Goal: Find contact information: Find contact information

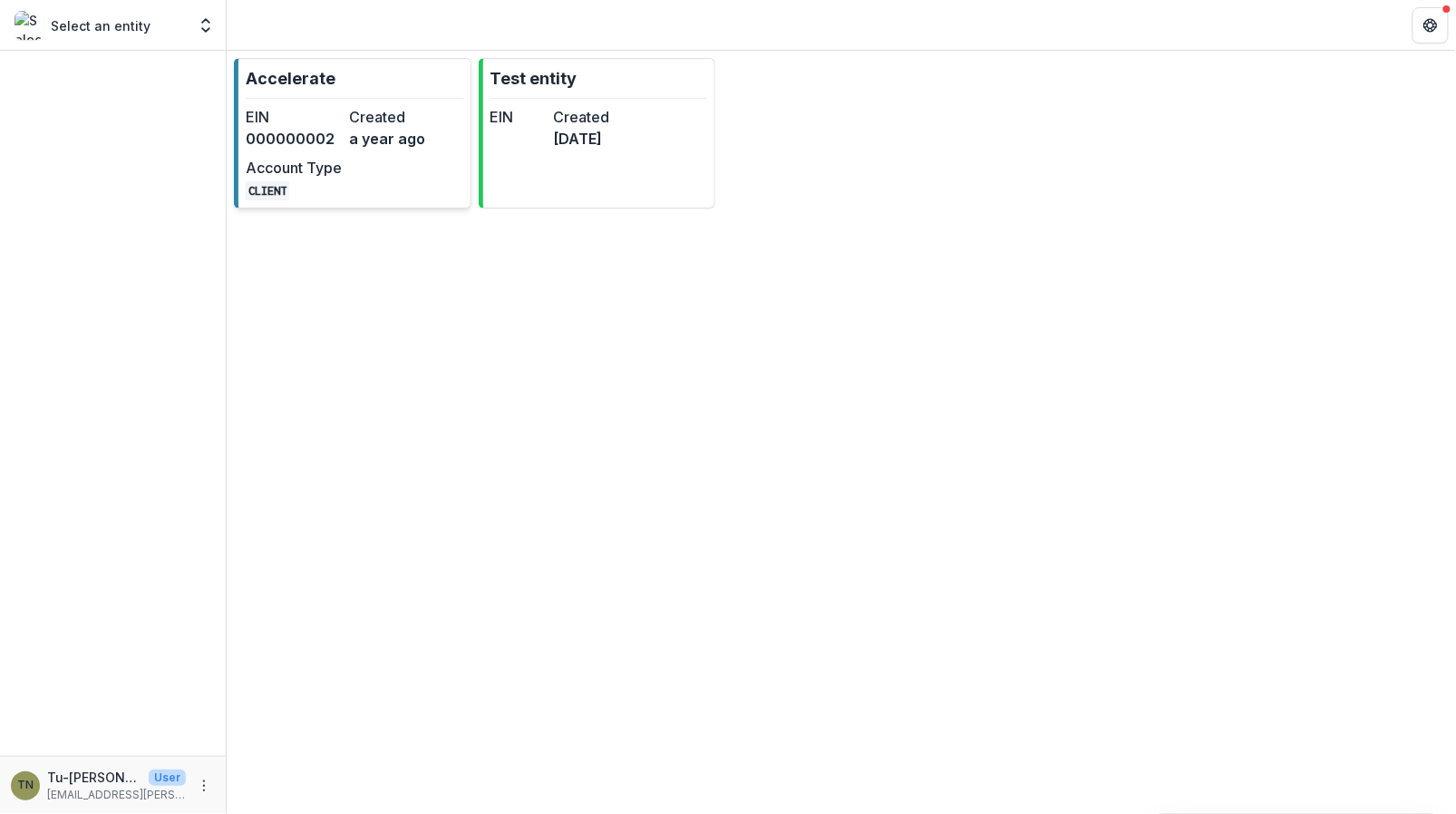
click at [356, 180] on div "EIN 000000002 Created a year ago Account Type CLIENT" at bounding box center [346, 152] width 200 height 94
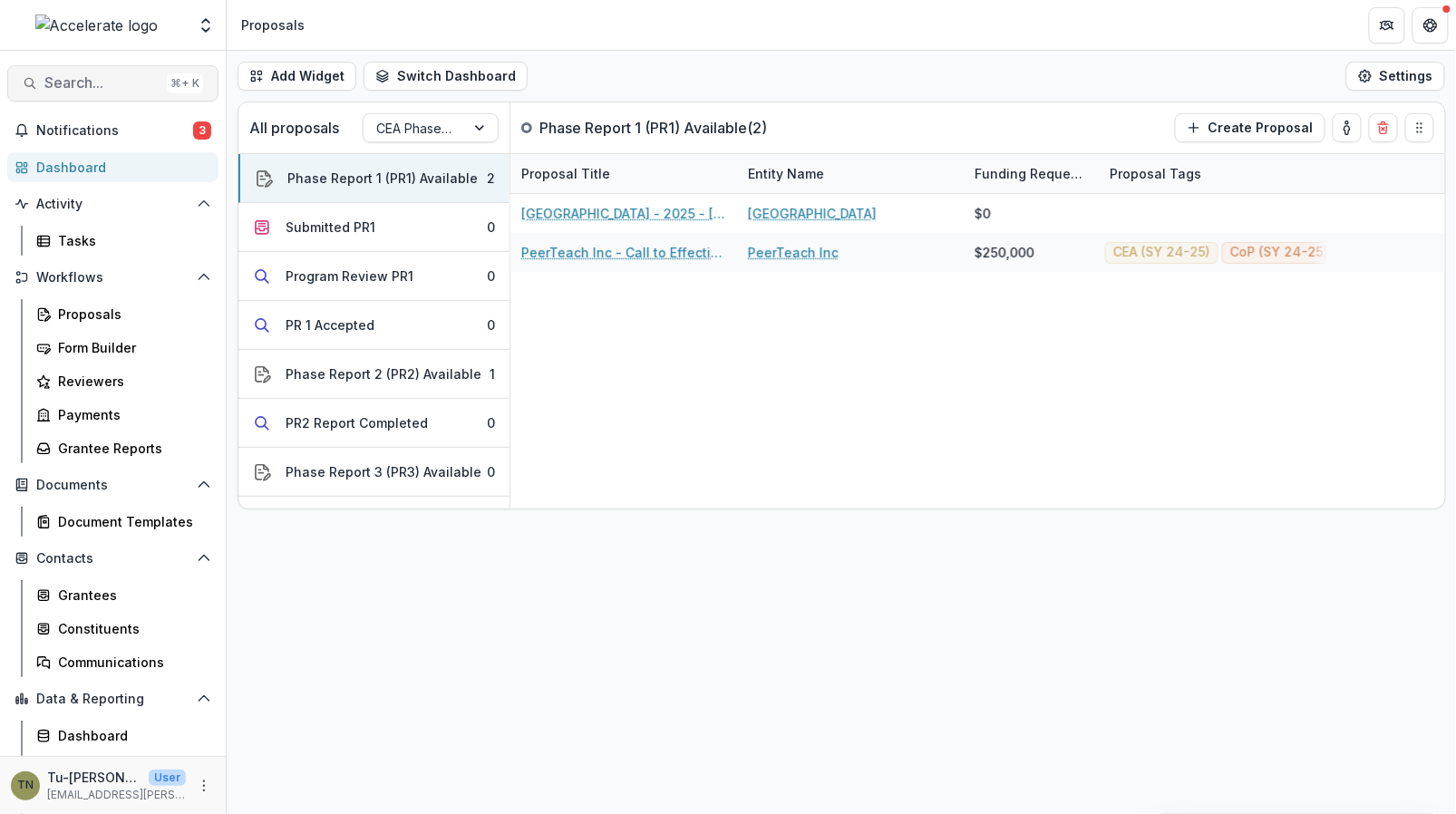
click at [102, 84] on span "Search..." at bounding box center [102, 82] width 115 height 17
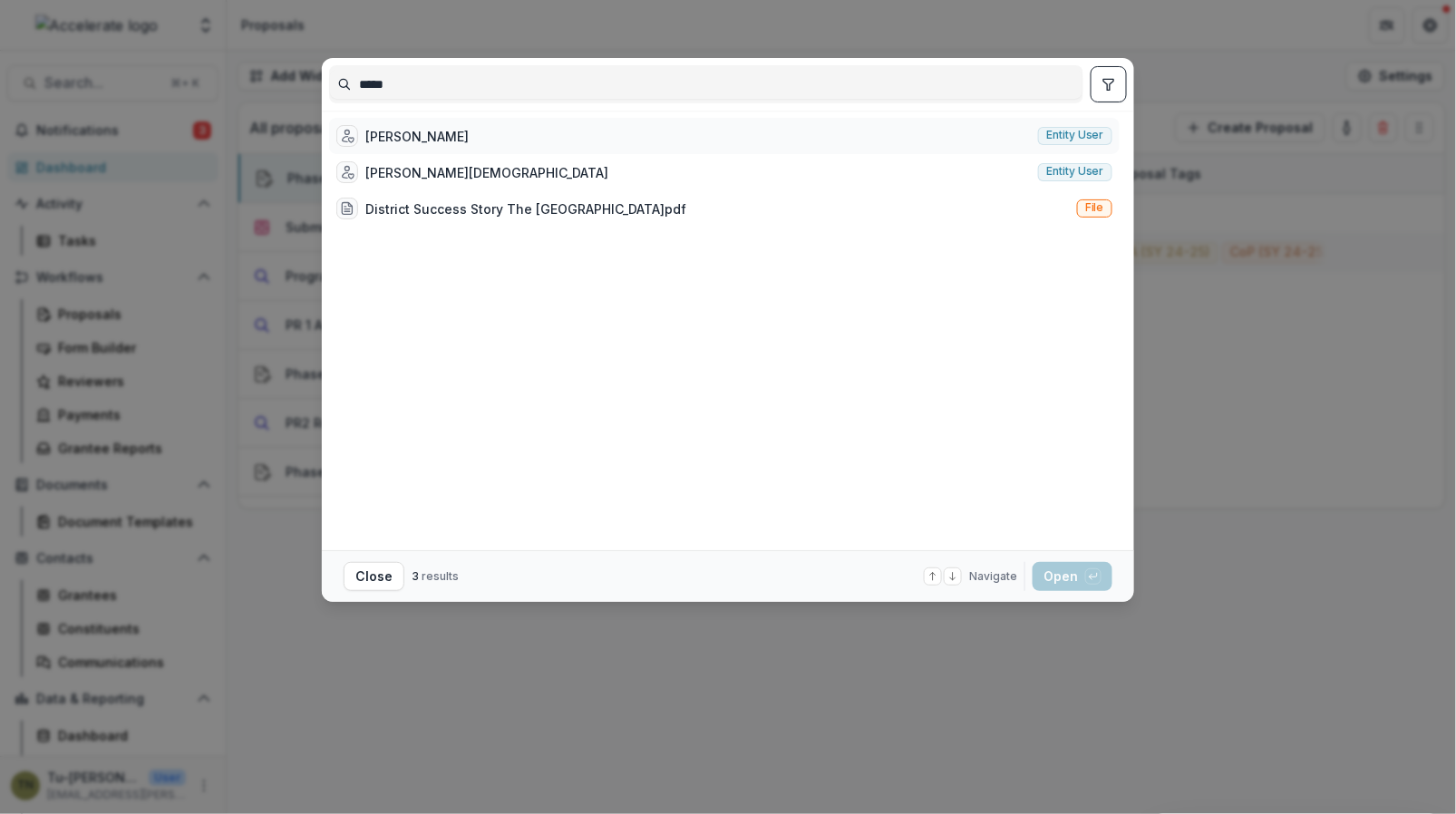
type input "*****"
click at [411, 128] on div "[PERSON_NAME]" at bounding box center [417, 135] width 104 height 19
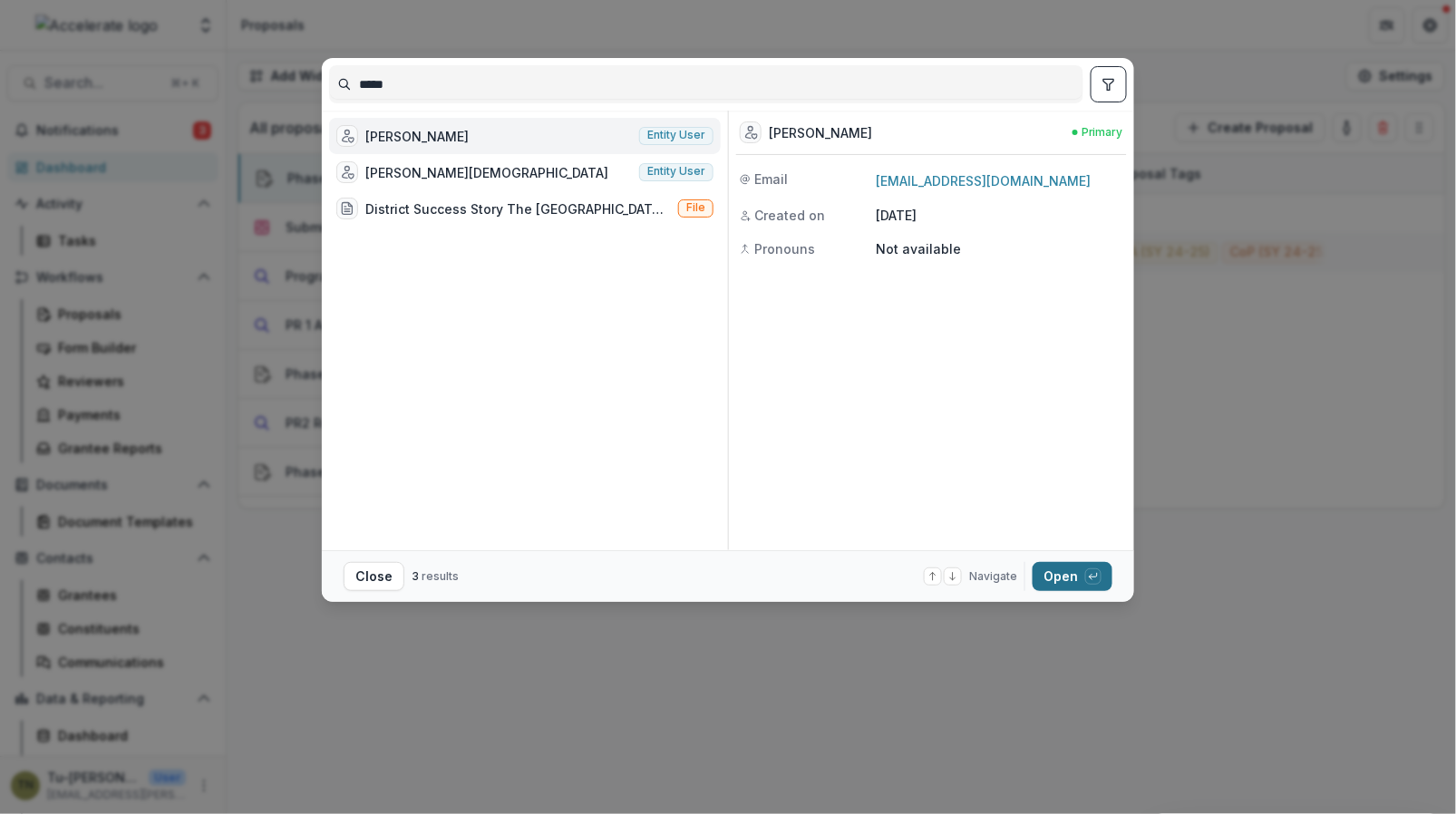
click at [1049, 577] on button "Open with enter key" at bounding box center [1072, 576] width 80 height 29
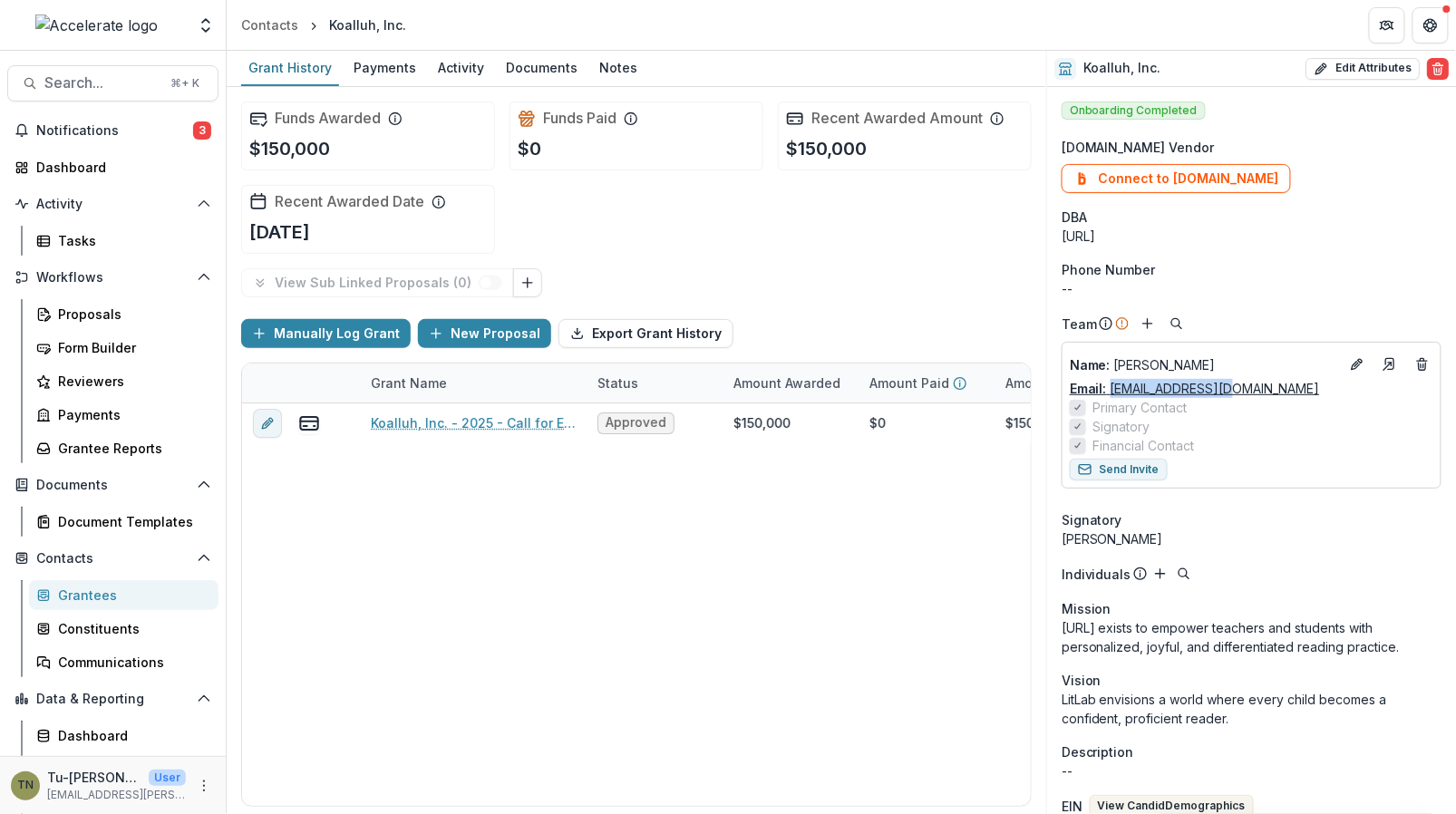
drag, startPoint x: 1235, startPoint y: 389, endPoint x: 1110, endPoint y: 392, distance: 125.0
click at [1110, 392] on div "Email: [EMAIL_ADDRESS][DOMAIN_NAME]" at bounding box center [1251, 387] width 364 height 19
copy link "[EMAIL_ADDRESS][DOMAIN_NAME]"
click at [1189, 360] on p "Name : [PERSON_NAME]" at bounding box center [1204, 364] width 269 height 19
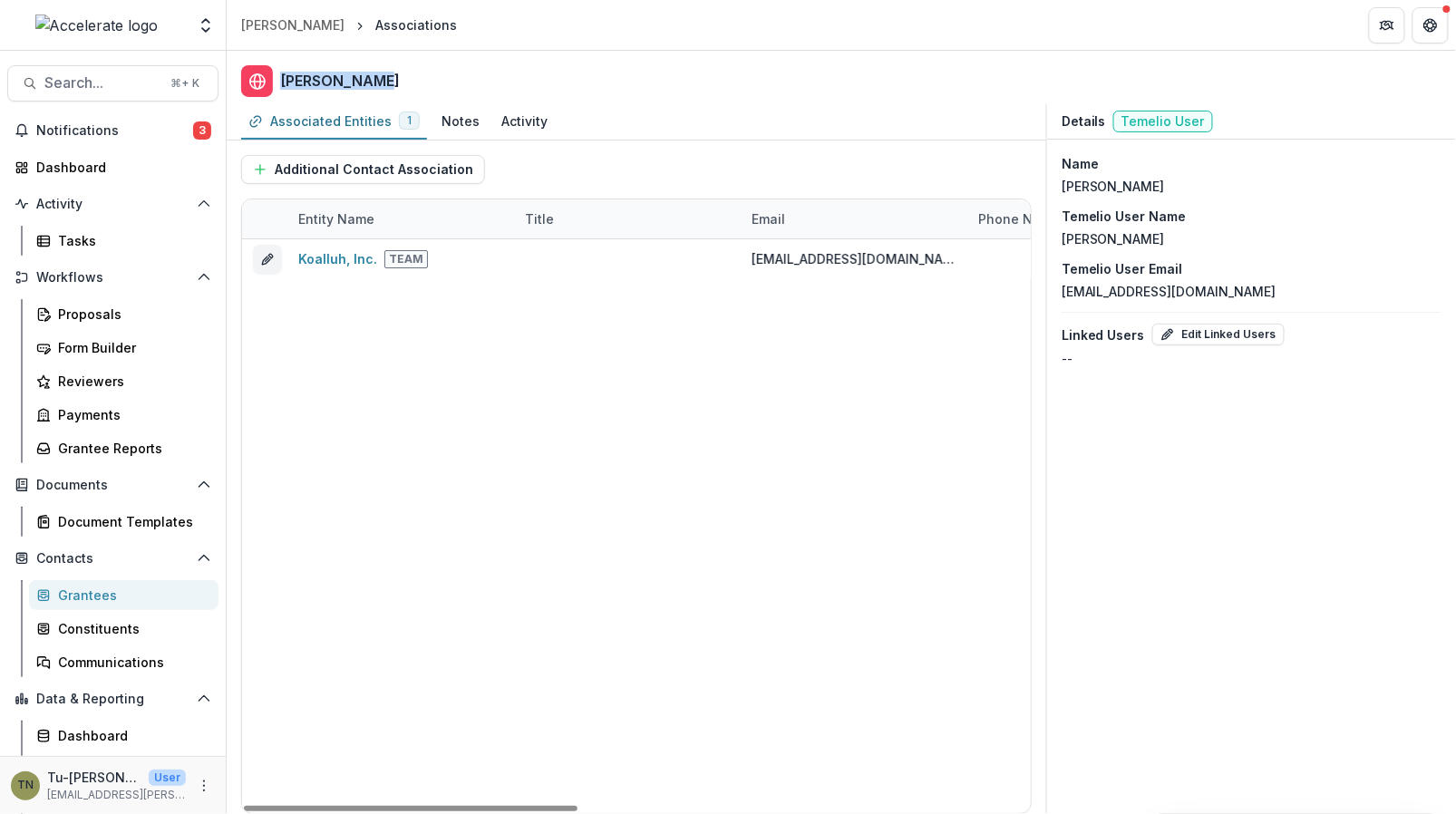
drag, startPoint x: 385, startPoint y: 80, endPoint x: 282, endPoint y: 82, distance: 103.0
click at [282, 82] on header "[PERSON_NAME]" at bounding box center [841, 77] width 1230 height 53
copy h2 "[PERSON_NAME]"
click at [273, 30] on div "[PERSON_NAME]" at bounding box center [293, 25] width 104 height 19
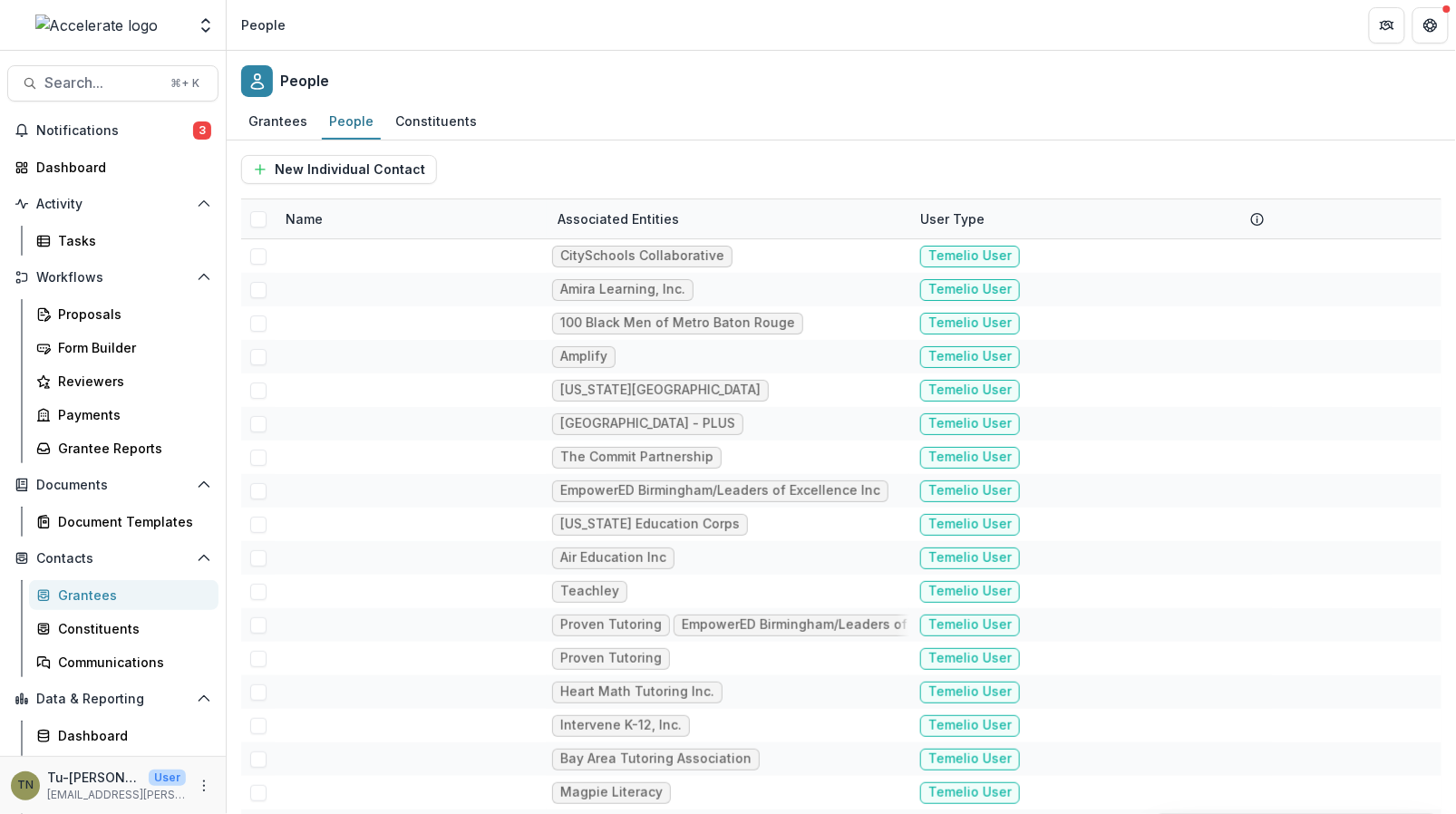
click at [1010, 58] on div "People" at bounding box center [841, 77] width 1230 height 53
